Goal: Information Seeking & Learning: Learn about a topic

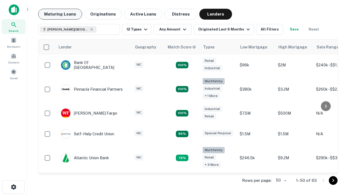
click at [60, 14] on button "Maturing Loans" at bounding box center [60, 14] width 44 height 11
